Goal: Communication & Community: Answer question/provide support

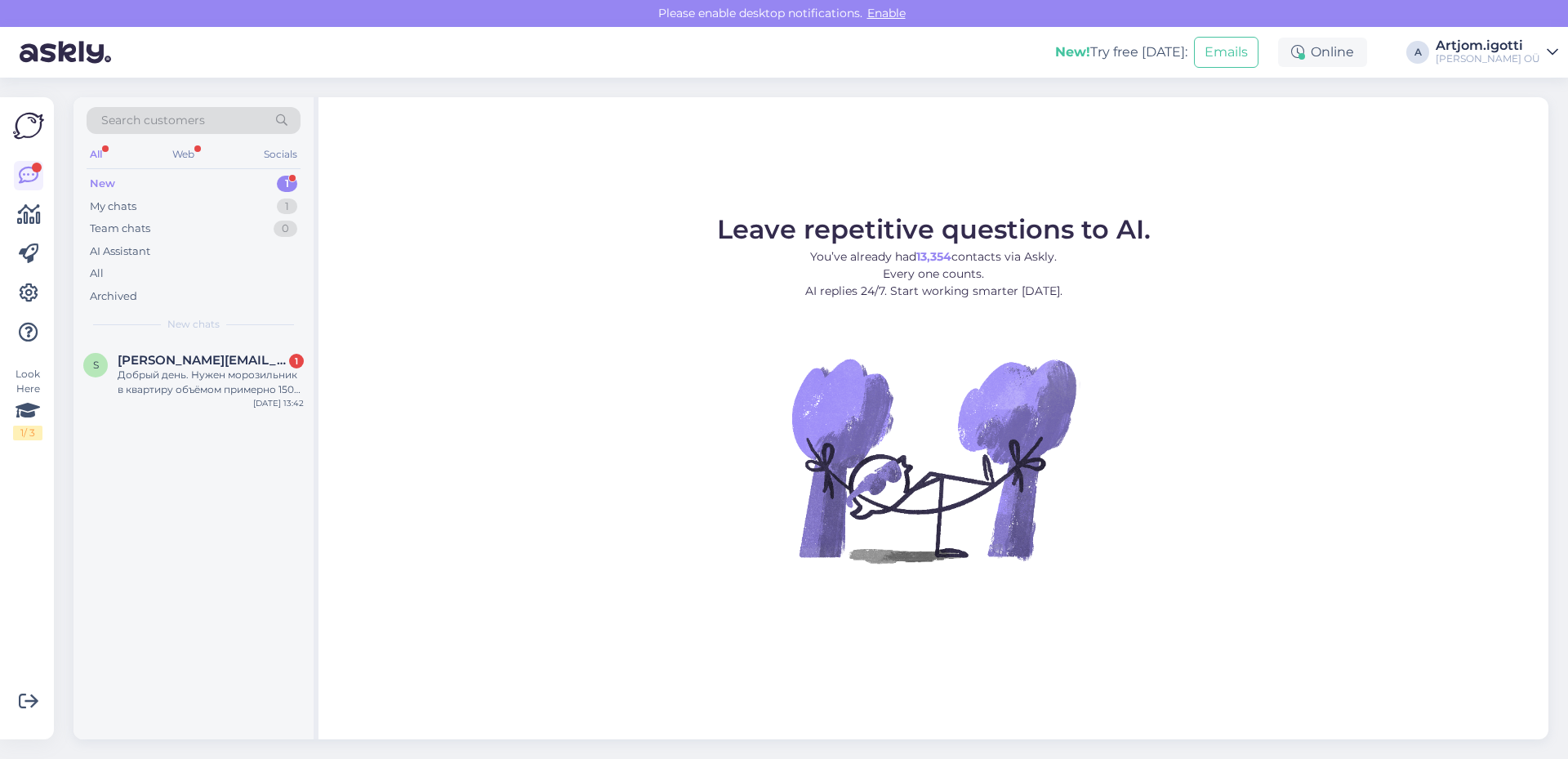
click at [244, 190] on div "New 1" at bounding box center [193, 183] width 214 height 23
click at [270, 395] on div "Добрый день. Нужен морозильник в квартиру объёмом примерно 150 л, с системой са…" at bounding box center [211, 382] width 186 height 30
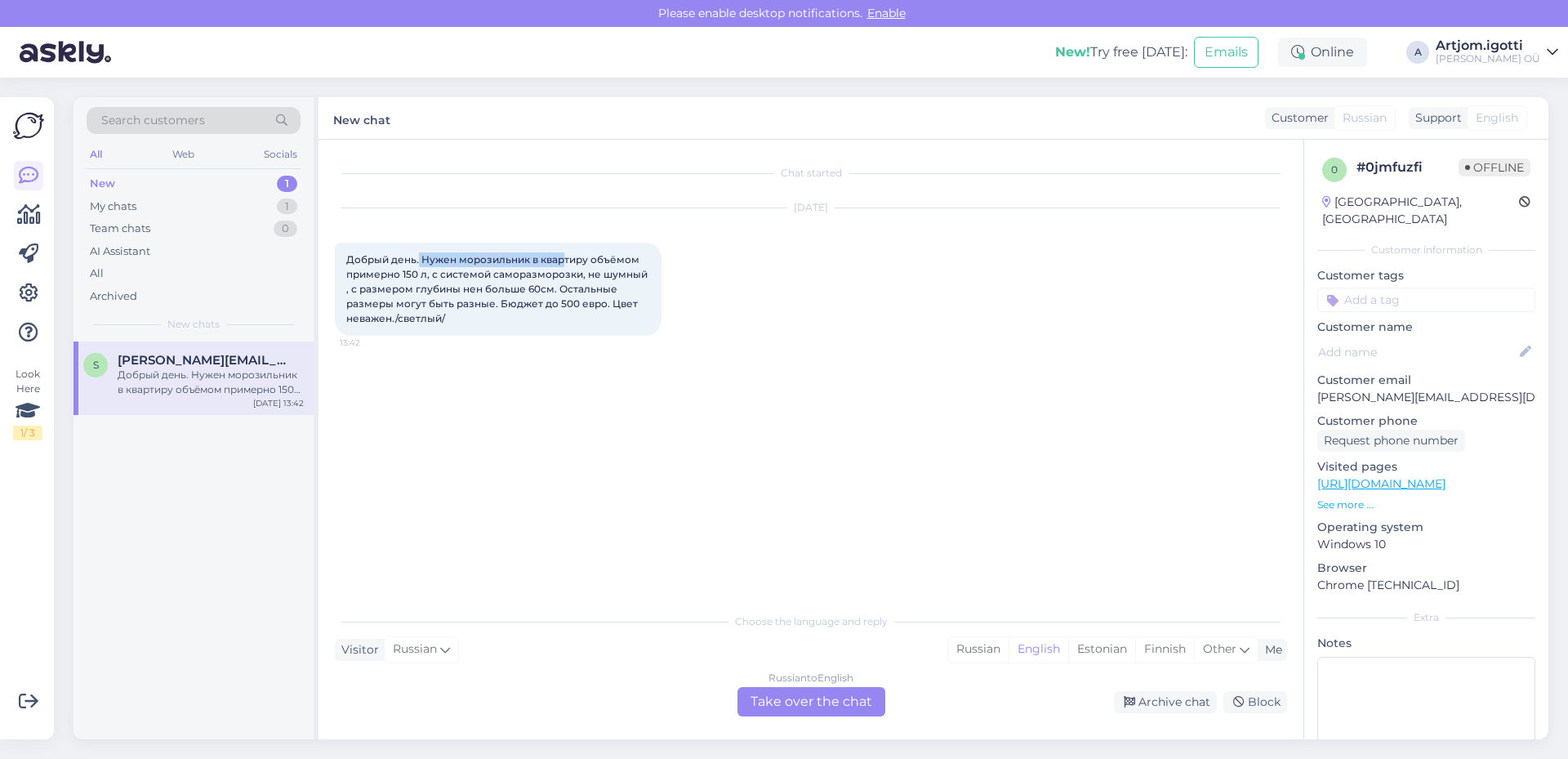
drag, startPoint x: 420, startPoint y: 257, endPoint x: 566, endPoint y: 255, distance: 146.0
click at [565, 255] on span "Добрый день. Нужен морозильник в квартиру объёмом примерно 150 л, с системой са…" at bounding box center [498, 289] width 303 height 71
click at [959, 645] on div "Russian" at bounding box center [978, 649] width 60 height 25
click at [551, 255] on span "Добрый день. Нужен морозильник в квартиру объёмом примерно 150 л, с системой са…" at bounding box center [498, 289] width 303 height 71
click at [399, 257] on span "Добрый день. Нужен морозильник в квартиру объёмом примерно 150 л, с системой са…" at bounding box center [498, 289] width 303 height 71
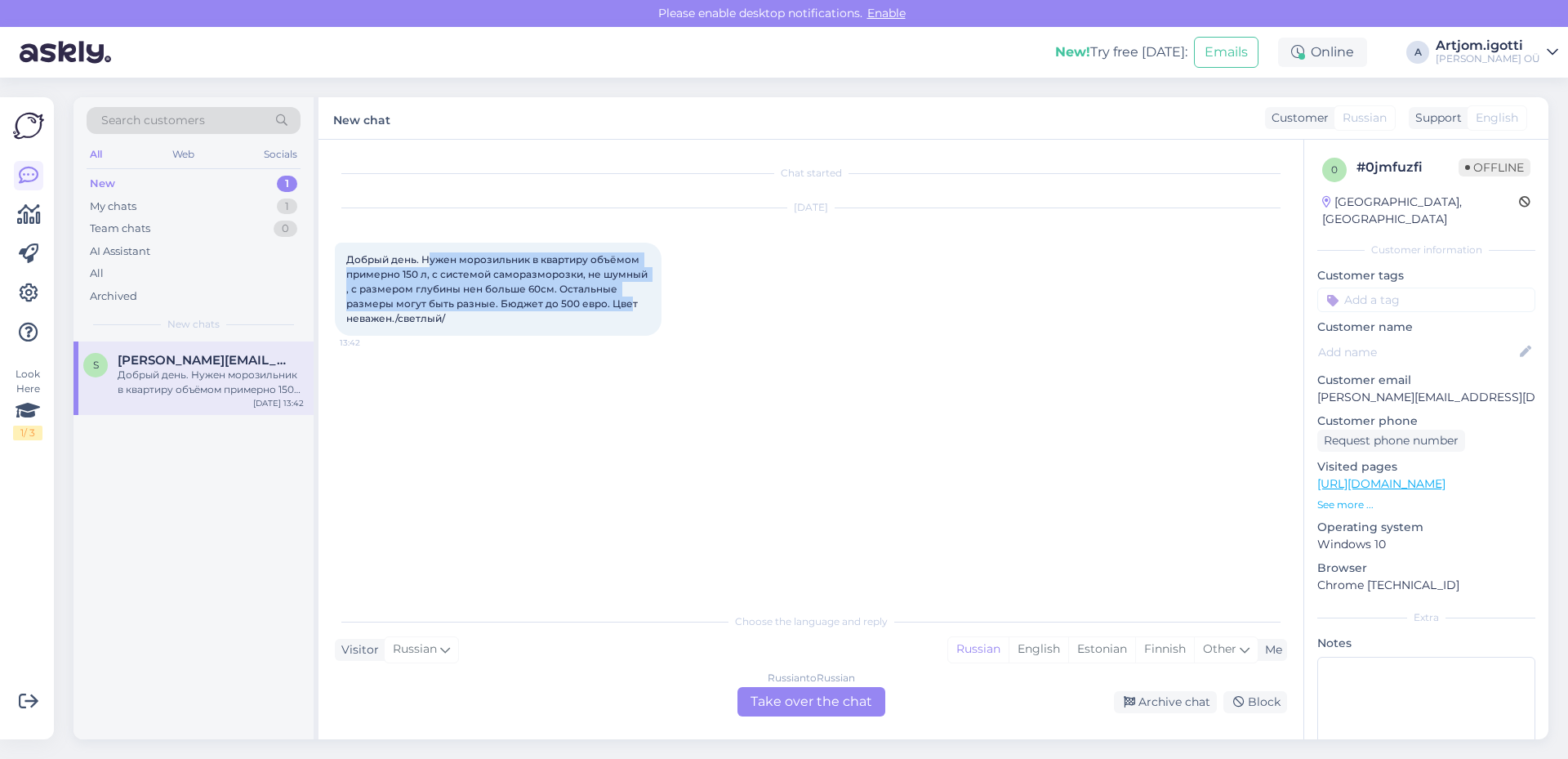
drag, startPoint x: 425, startPoint y: 256, endPoint x: 631, endPoint y: 297, distance: 210.0
click at [631, 297] on div "Добрый день. Нужен морозильник в квартиру объёмом примерно 150 л, с системой са…" at bounding box center [498, 289] width 326 height 93
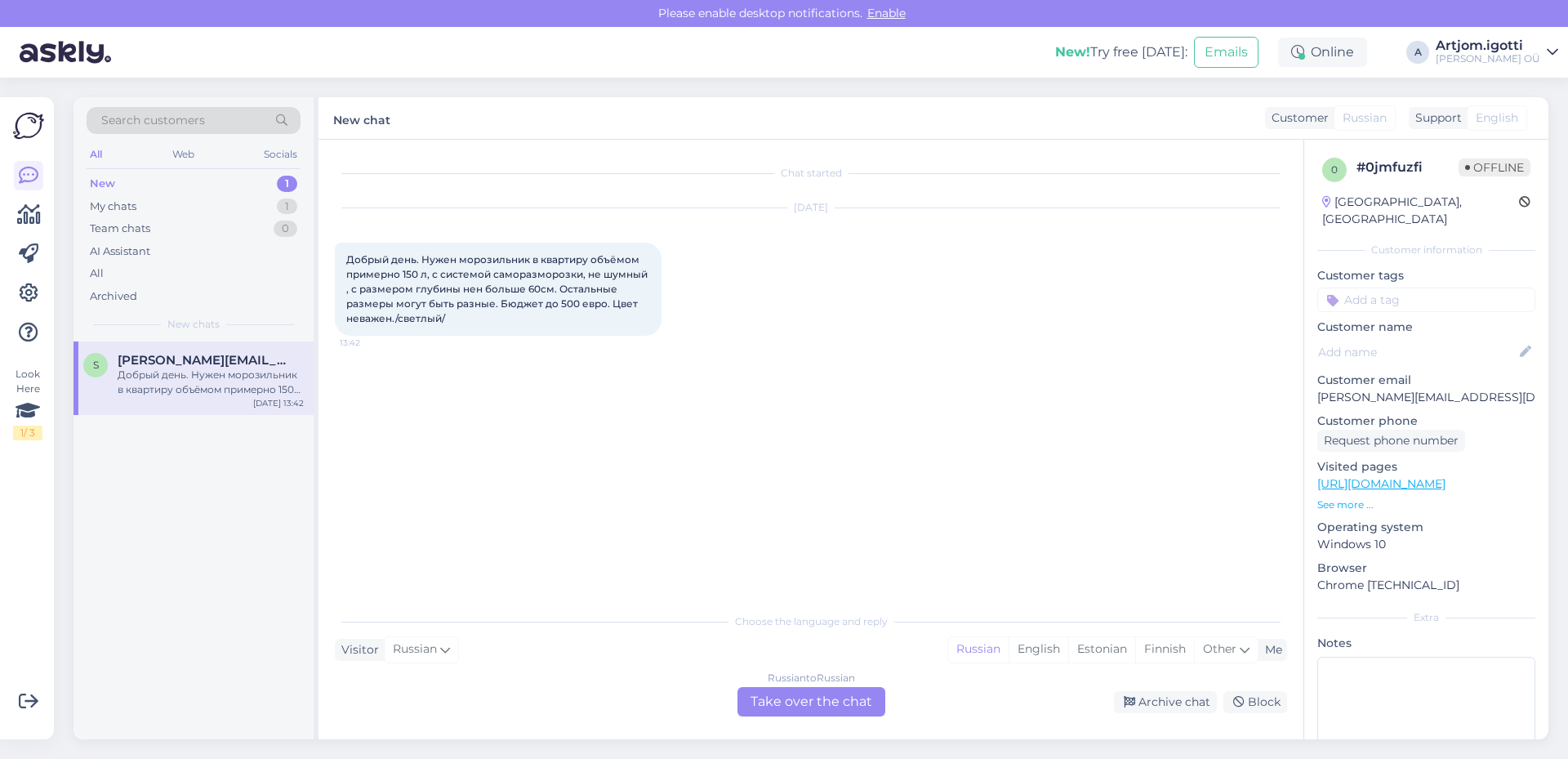
click at [578, 315] on div "Добрый день. Нужен морозильник в квартиру объёмом примерно 150 л, с системой са…" at bounding box center [498, 289] width 326 height 93
click at [1045, 653] on div "English" at bounding box center [1038, 649] width 59 height 25
drag, startPoint x: 973, startPoint y: 648, endPoint x: 964, endPoint y: 647, distance: 9.1
click at [972, 648] on div "Russian" at bounding box center [978, 649] width 60 height 25
click at [803, 695] on div "Russian to Russian Take over the chat" at bounding box center [811, 701] width 147 height 30
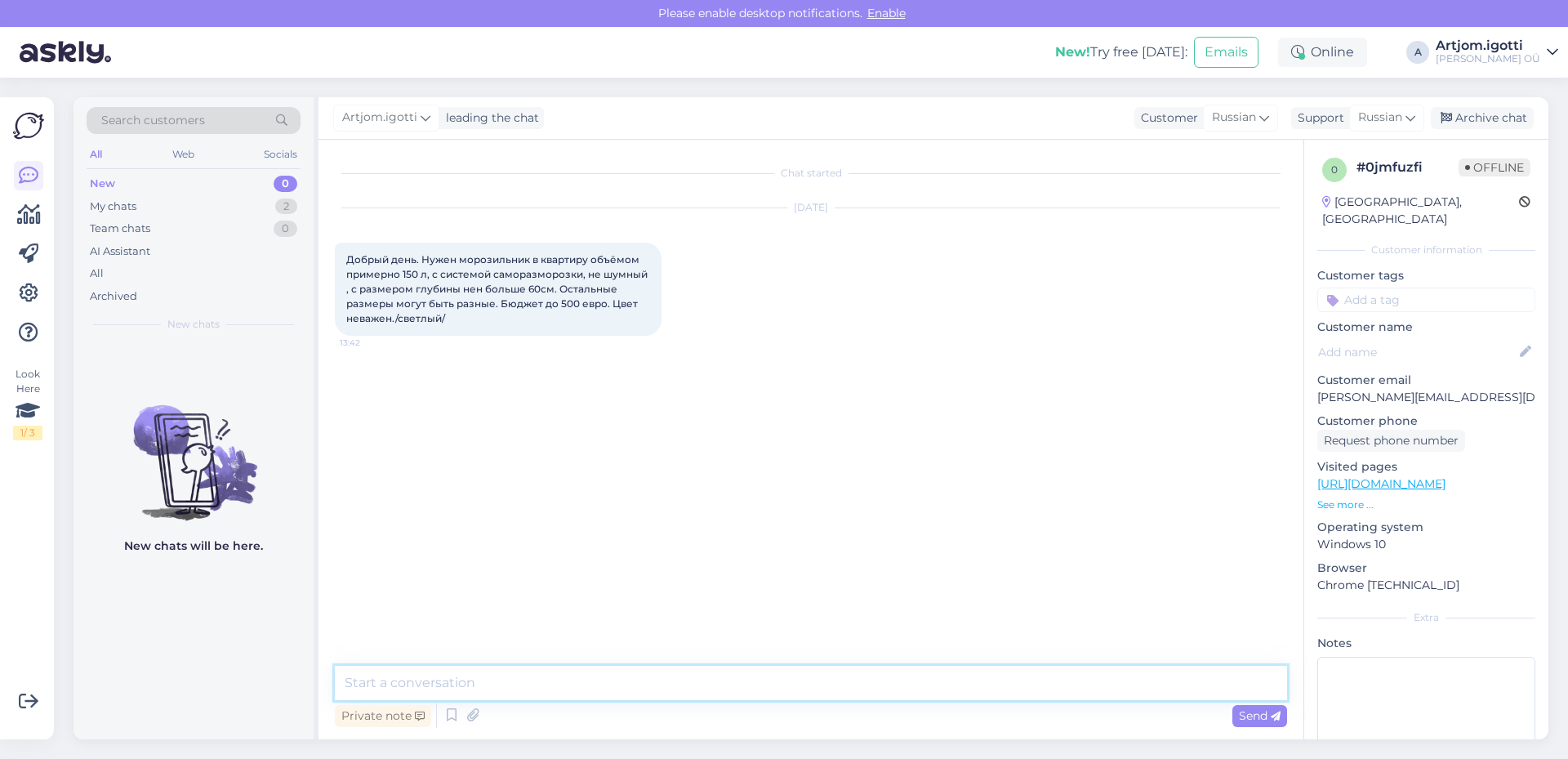
click at [799, 681] on textarea at bounding box center [810, 683] width 952 height 34
type textarea "P"
click at [506, 676] on textarea "P" at bounding box center [810, 683] width 952 height 34
type textarea "Х"
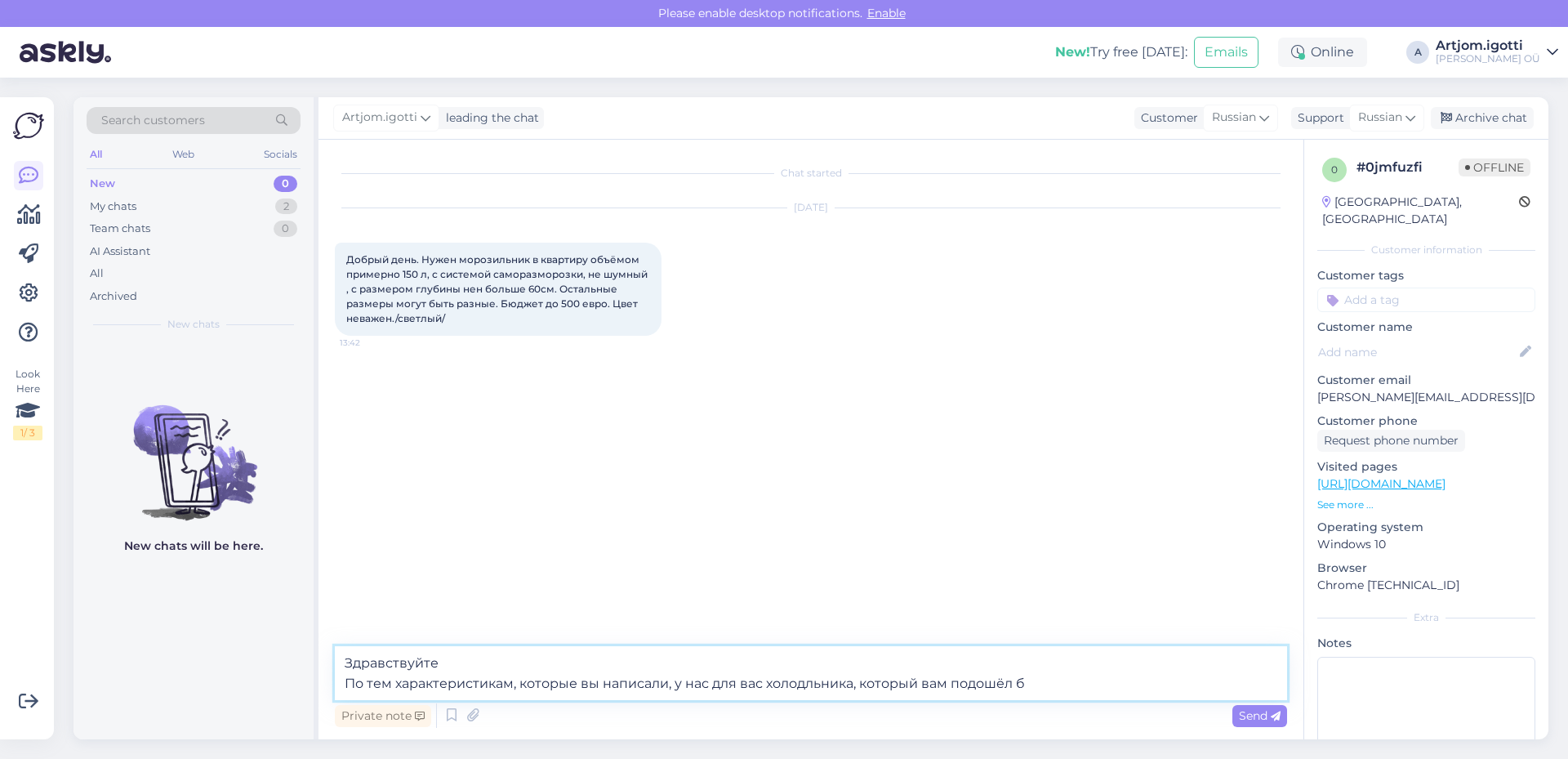
type textarea "Здравствуйте По тем характеристикам, которые вы написали, у нас для вас холодль…"
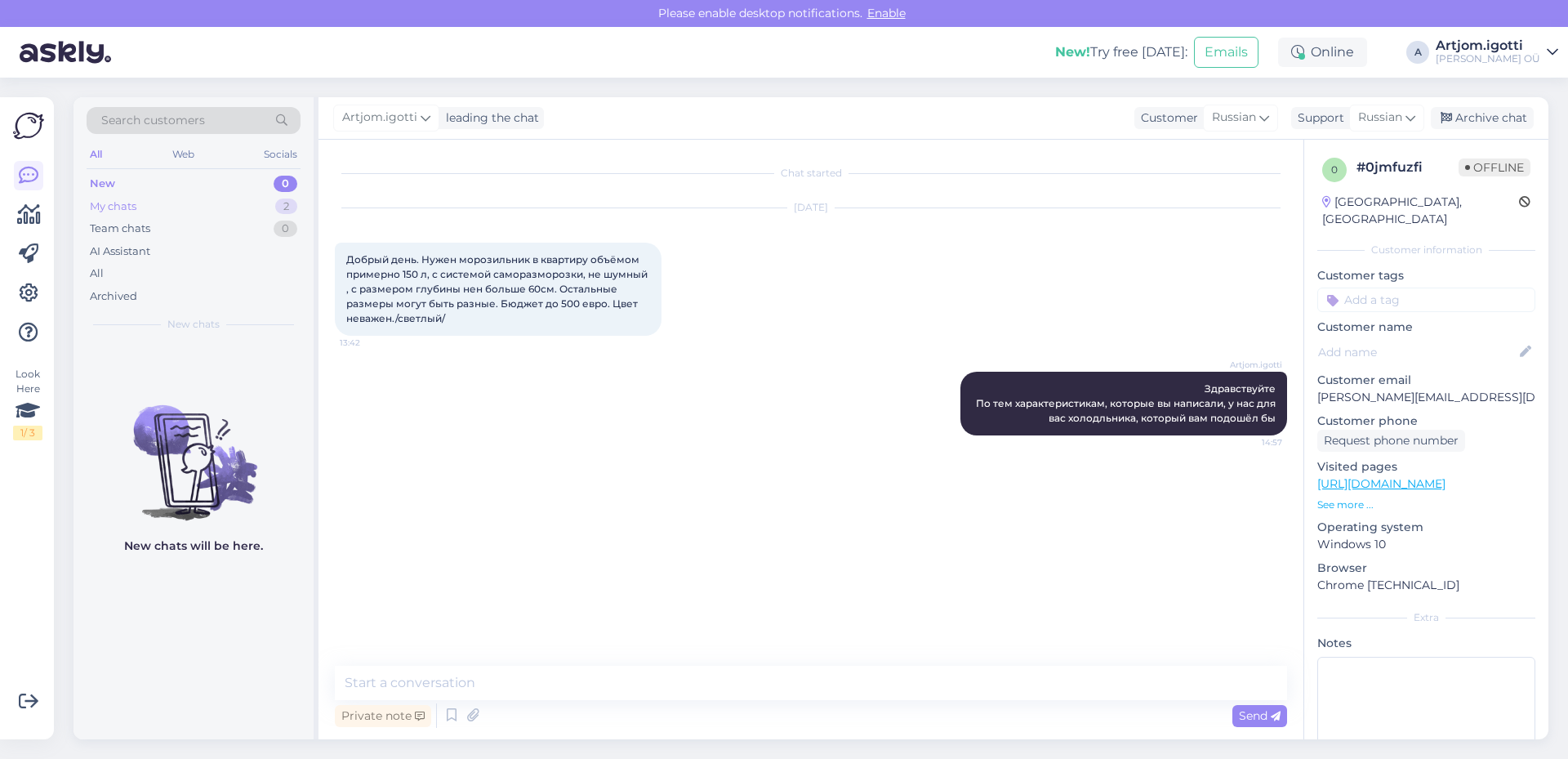
click at [231, 202] on div "My chats 2" at bounding box center [193, 206] width 214 height 23
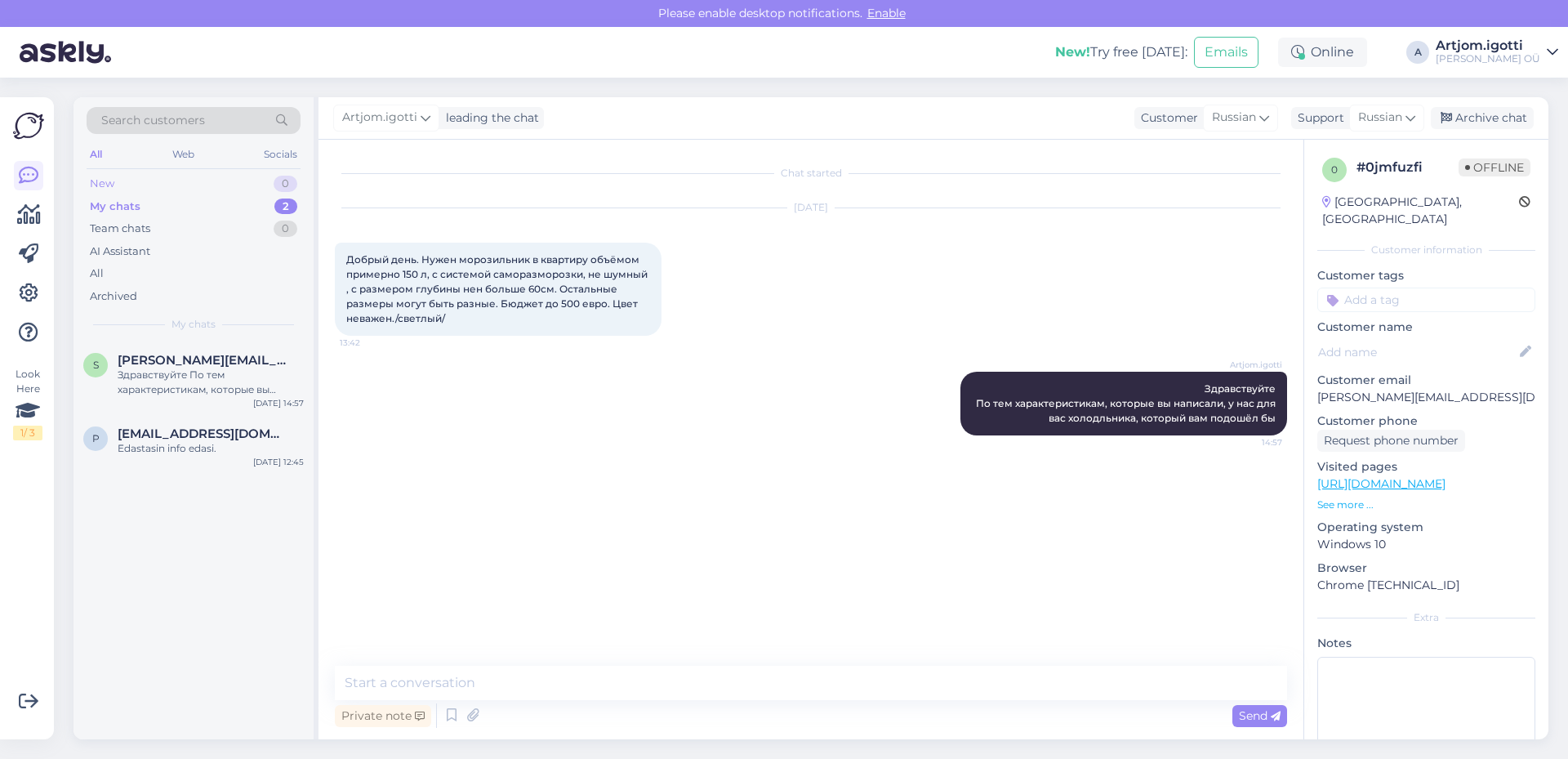
click at [243, 182] on div "New 0" at bounding box center [193, 183] width 214 height 23
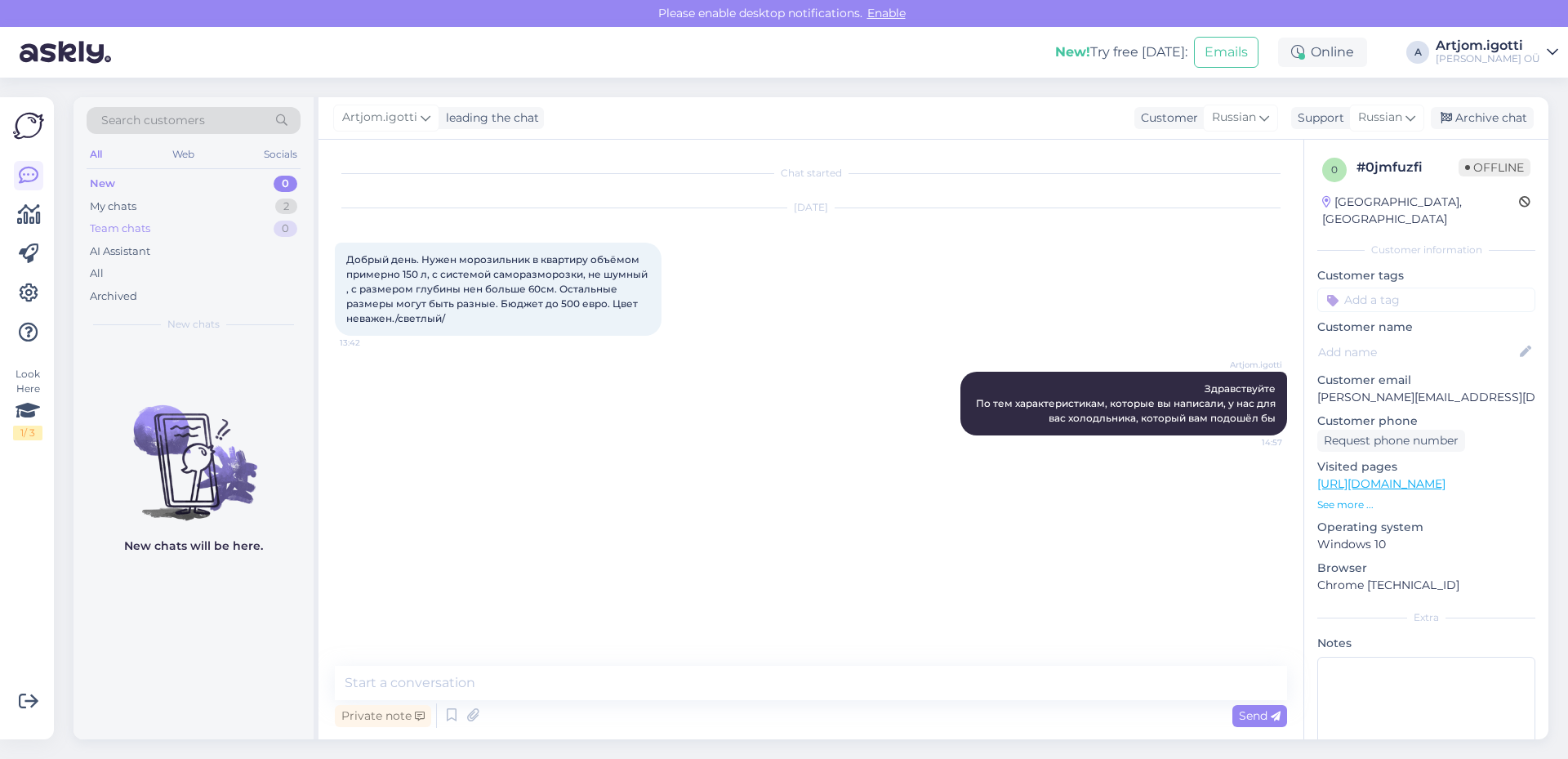
click at [178, 232] on div "Team chats 0" at bounding box center [193, 228] width 214 height 23
click at [184, 249] on div "AI Assistant" at bounding box center [193, 251] width 214 height 23
click at [162, 288] on div "Archived" at bounding box center [193, 296] width 214 height 23
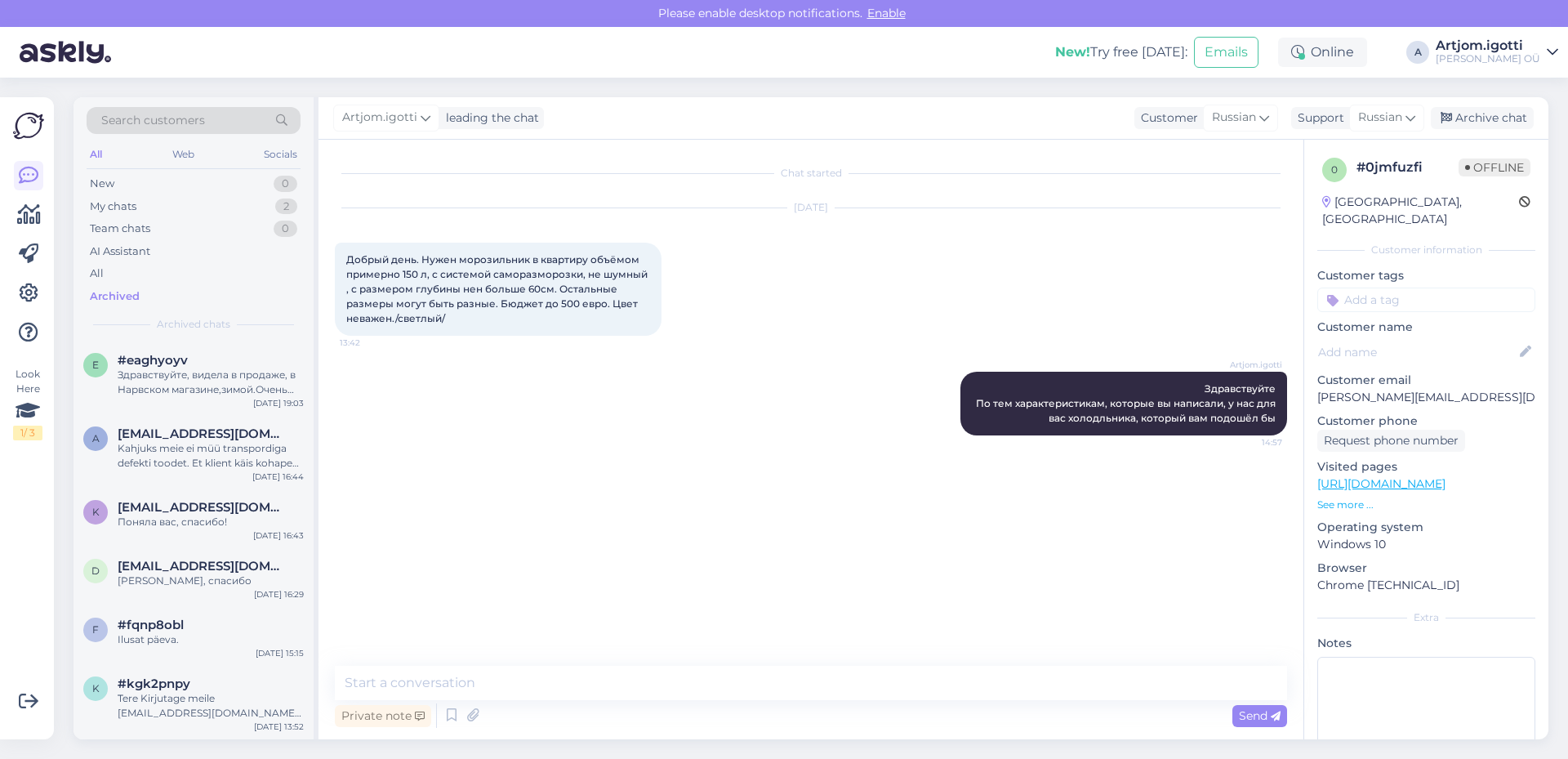
drag, startPoint x: 424, startPoint y: 427, endPoint x: 353, endPoint y: 388, distance: 81.0
click at [425, 427] on div "Artjom.[PERSON_NAME] Здравствуйте По тем характеристикам, которые вы написали, …" at bounding box center [810, 404] width 952 height 100
click at [192, 234] on div "Team chats 0" at bounding box center [193, 228] width 214 height 23
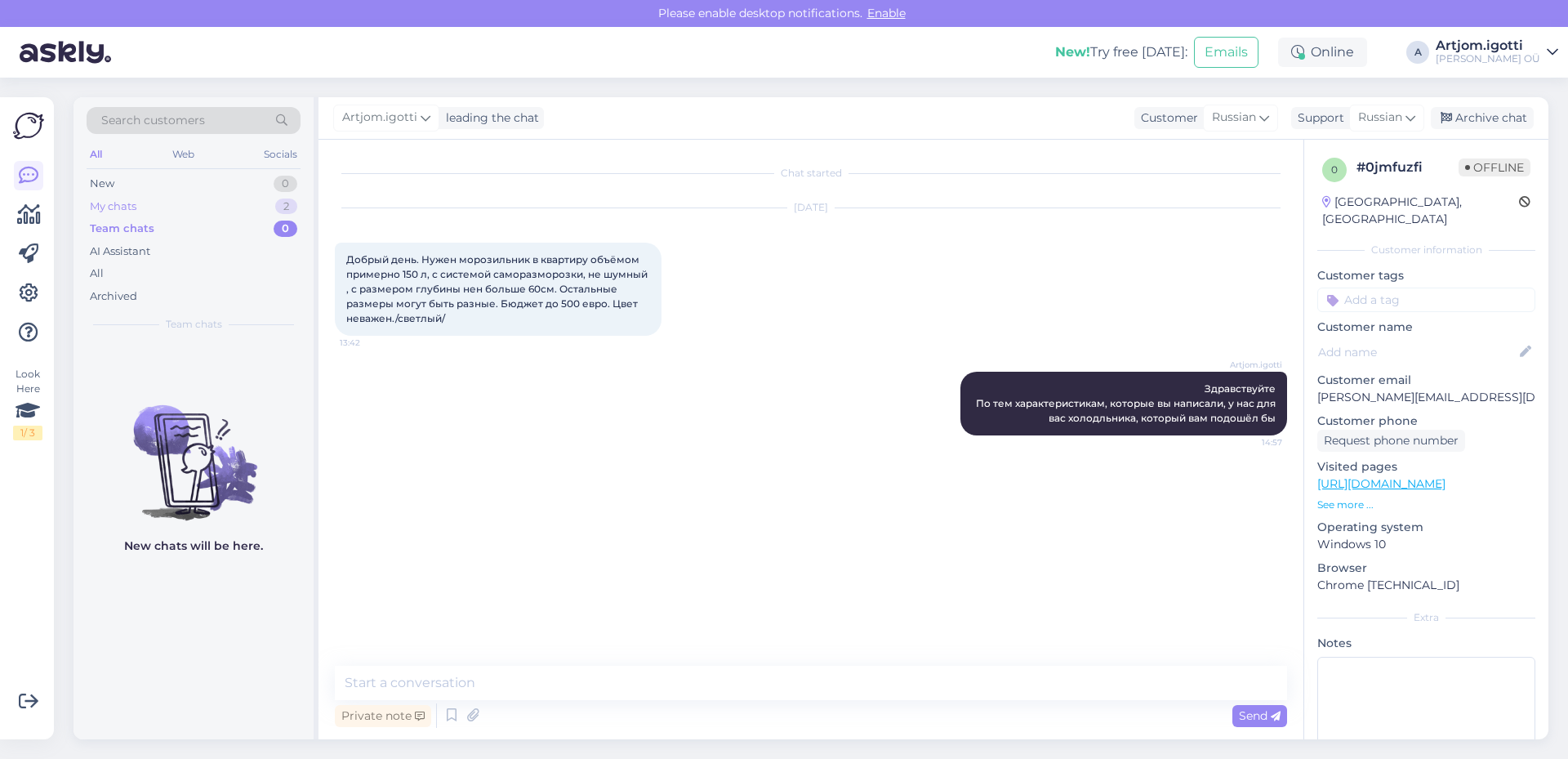
click at [193, 209] on div "My chats 2" at bounding box center [193, 206] width 214 height 23
